Goal: Find specific page/section: Find specific page/section

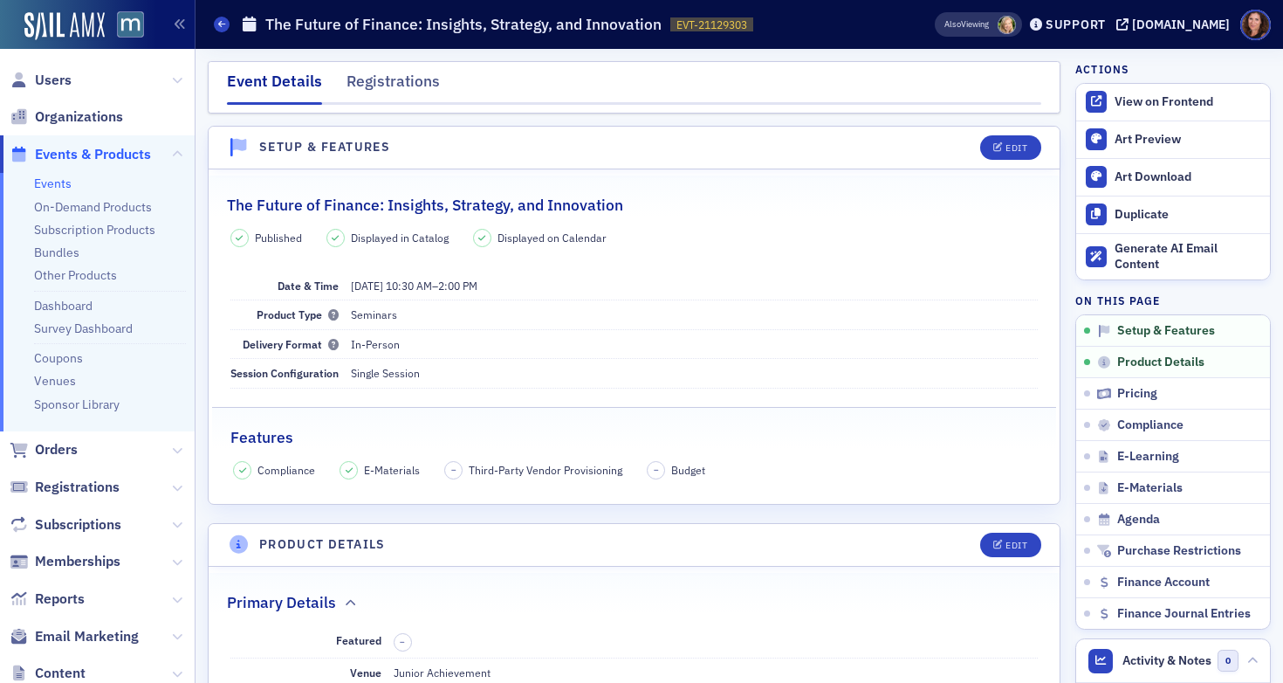
click at [58, 184] on link "Events" at bounding box center [53, 183] width 38 height 16
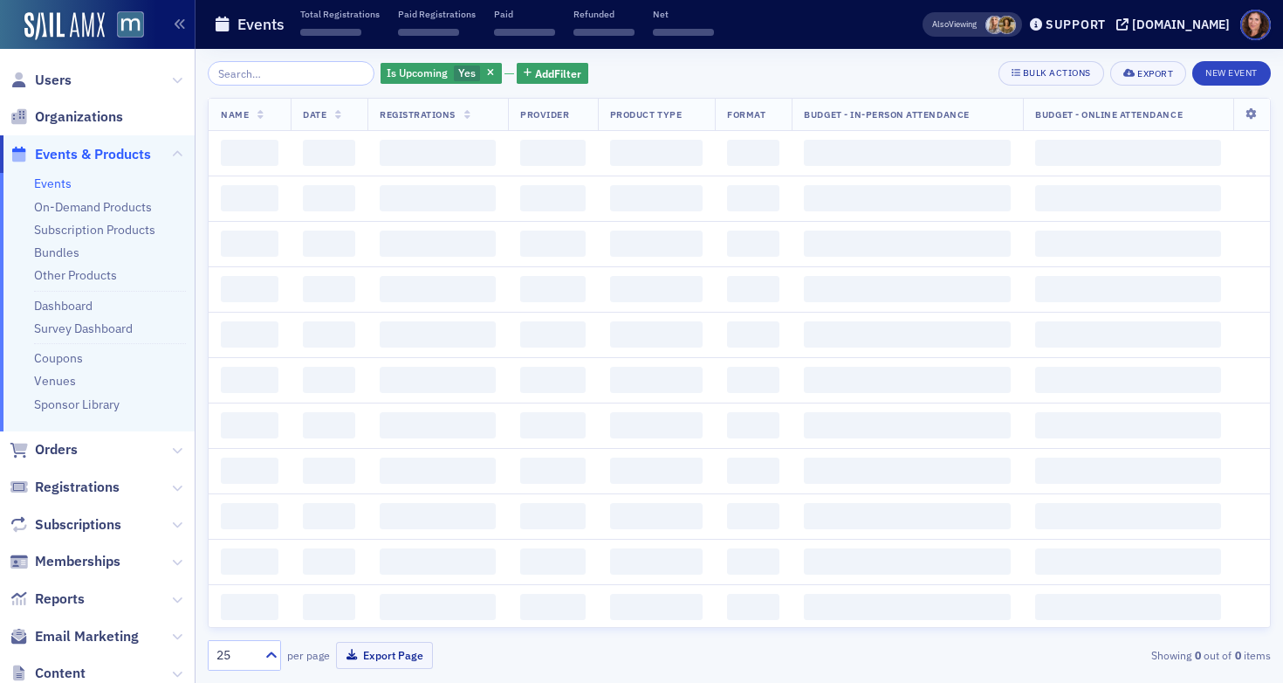
click at [308, 77] on input "search" at bounding box center [291, 73] width 167 height 24
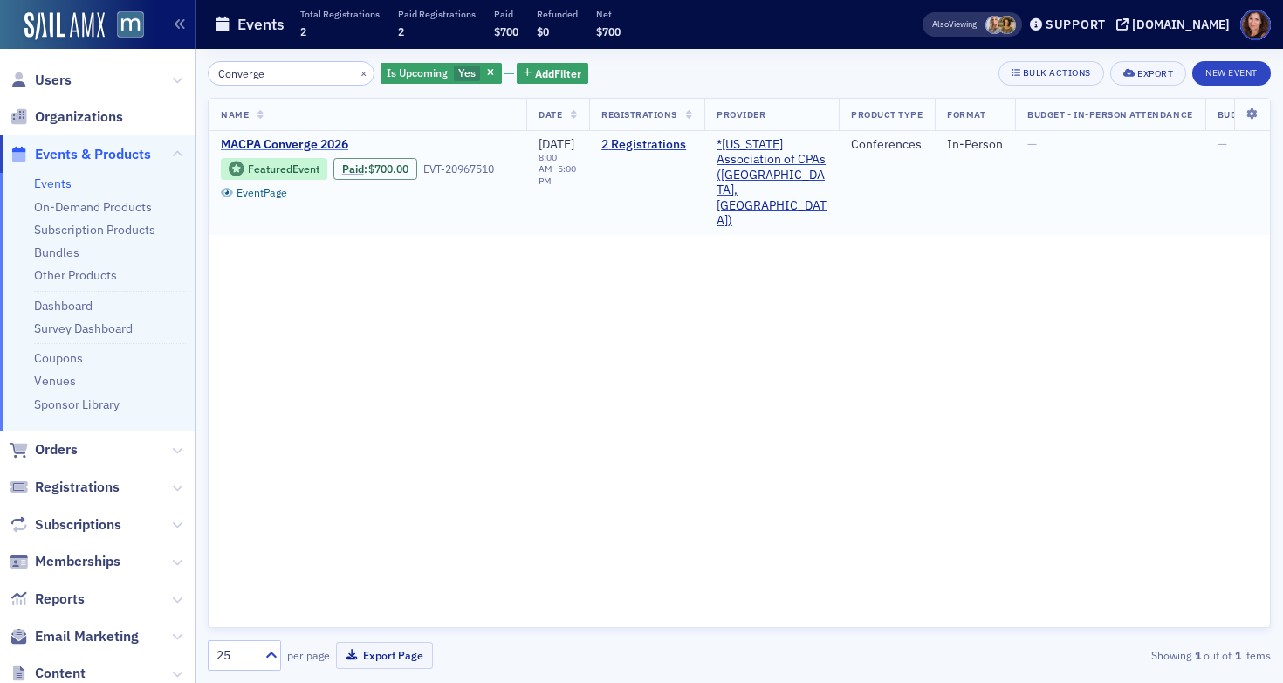
type input "Converge"
click at [320, 143] on span "MACPA Converge 2026" at bounding box center [367, 145] width 293 height 16
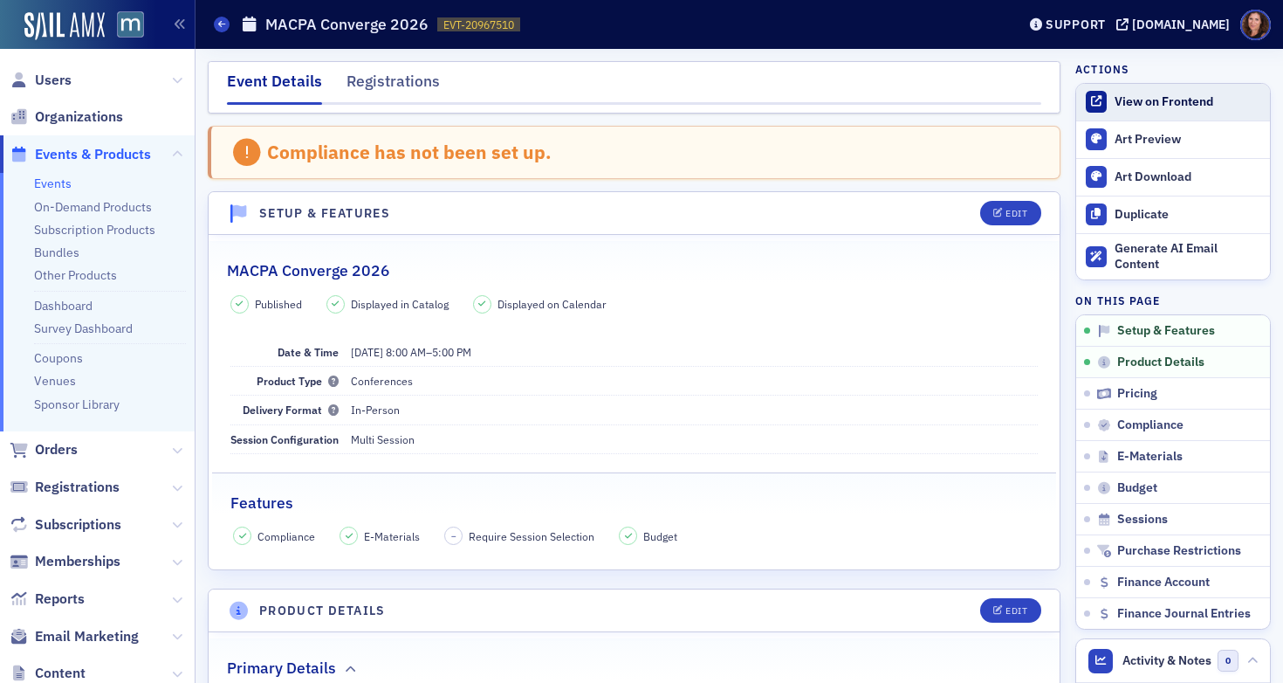
click at [1151, 105] on div "View on Frontend" at bounding box center [1188, 102] width 147 height 16
